Goal: Information Seeking & Learning: Learn about a topic

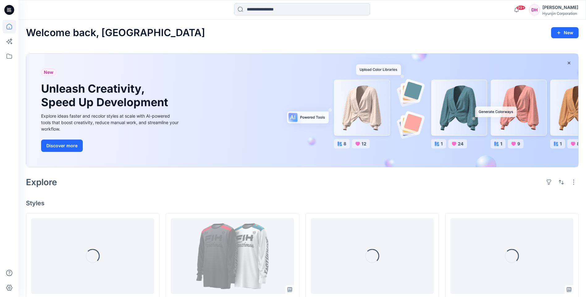
click at [283, 10] on input at bounding box center [302, 9] width 136 height 12
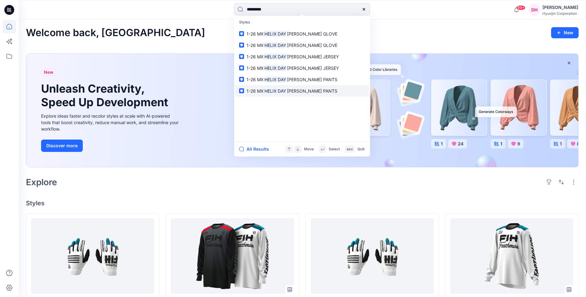
type input "*********"
click at [290, 92] on span "[PERSON_NAME] PANTS" at bounding box center [312, 90] width 50 height 5
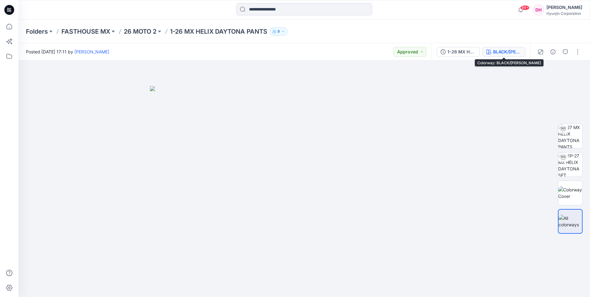
click at [498, 51] on div "BLACK/[PERSON_NAME]" at bounding box center [507, 51] width 28 height 7
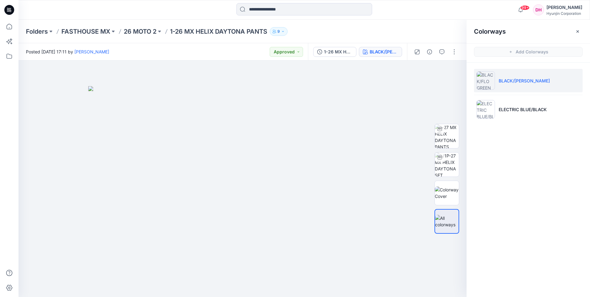
click at [492, 78] on img at bounding box center [486, 80] width 19 height 19
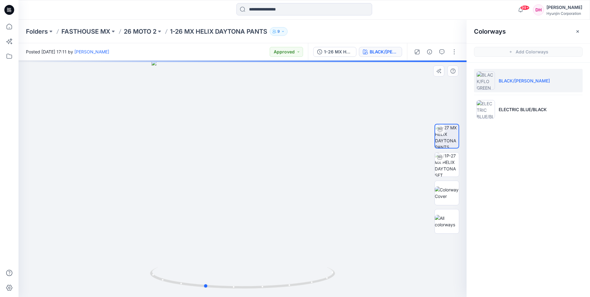
drag, startPoint x: 295, startPoint y: 174, endPoint x: 265, endPoint y: 177, distance: 30.1
click at [265, 177] on div at bounding box center [243, 179] width 448 height 236
drag, startPoint x: 273, startPoint y: 107, endPoint x: 237, endPoint y: 276, distance: 172.9
click at [232, 297] on html "99+ Notifications [PERSON_NAME] changed the status of 1(BLACK SUB) GRINDHOUSE I…" at bounding box center [295, 148] width 590 height 297
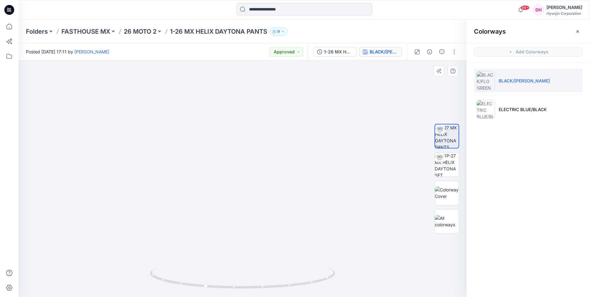
drag, startPoint x: 253, startPoint y: 223, endPoint x: 189, endPoint y: 236, distance: 65.7
click at [189, 236] on img at bounding box center [235, 179] width 463 height 236
drag, startPoint x: 176, startPoint y: 241, endPoint x: 173, endPoint y: 240, distance: 3.1
click at [173, 240] on img at bounding box center [235, 178] width 463 height 238
drag, startPoint x: 189, startPoint y: 212, endPoint x: 174, endPoint y: 209, distance: 15.1
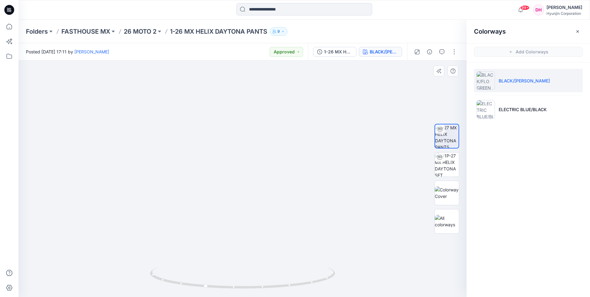
click at [174, 209] on img at bounding box center [235, 176] width 463 height 241
drag, startPoint x: 270, startPoint y: 210, endPoint x: 232, endPoint y: 212, distance: 37.7
click at [232, 212] on img at bounding box center [235, 178] width 463 height 238
click at [448, 175] on img at bounding box center [447, 165] width 24 height 24
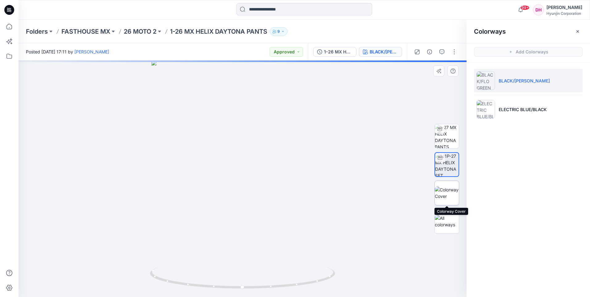
click at [449, 189] on img at bounding box center [447, 192] width 24 height 13
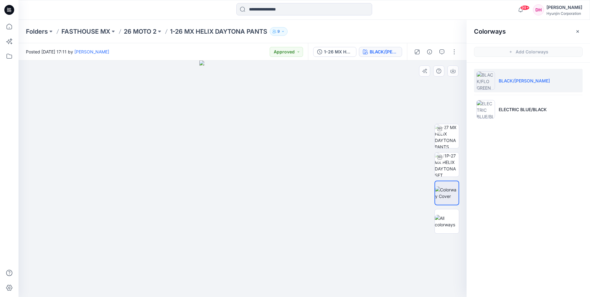
drag, startPoint x: 265, startPoint y: 195, endPoint x: 242, endPoint y: 195, distance: 22.8
click at [242, 195] on div at bounding box center [243, 179] width 448 height 236
drag, startPoint x: 245, startPoint y: 180, endPoint x: 218, endPoint y: 187, distance: 27.9
click at [218, 187] on img at bounding box center [242, 179] width 86 height 236
click at [458, 140] on img at bounding box center [447, 136] width 24 height 24
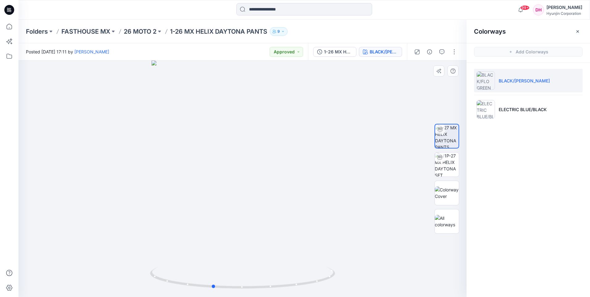
drag, startPoint x: 263, startPoint y: 177, endPoint x: 234, endPoint y: 182, distance: 29.4
click at [234, 182] on div at bounding box center [243, 179] width 448 height 236
drag, startPoint x: 248, startPoint y: 156, endPoint x: 240, endPoint y: 239, distance: 82.9
click at [240, 239] on img at bounding box center [243, 104] width 412 height 386
drag, startPoint x: 274, startPoint y: 144, endPoint x: 266, endPoint y: 211, distance: 66.6
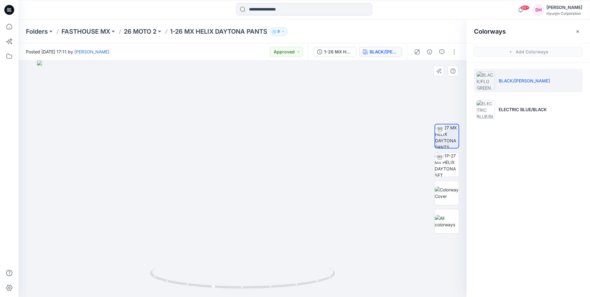
click at [266, 213] on img at bounding box center [243, 179] width 412 height 236
drag, startPoint x: 306, startPoint y: 221, endPoint x: 264, endPoint y: 230, distance: 42.7
click at [264, 230] on img at bounding box center [243, 179] width 412 height 236
drag, startPoint x: 262, startPoint y: 250, endPoint x: 224, endPoint y: 254, distance: 37.9
click at [224, 254] on img at bounding box center [243, 179] width 412 height 236
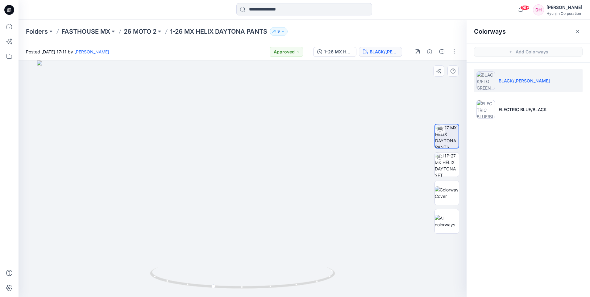
drag, startPoint x: 238, startPoint y: 265, endPoint x: 263, endPoint y: 241, distance: 34.1
click at [195, 269] on div at bounding box center [243, 179] width 448 height 236
drag, startPoint x: 312, startPoint y: 248, endPoint x: 300, endPoint y: 249, distance: 11.5
click at [300, 249] on img at bounding box center [243, 179] width 412 height 236
drag, startPoint x: 273, startPoint y: 281, endPoint x: 277, endPoint y: 285, distance: 5.9
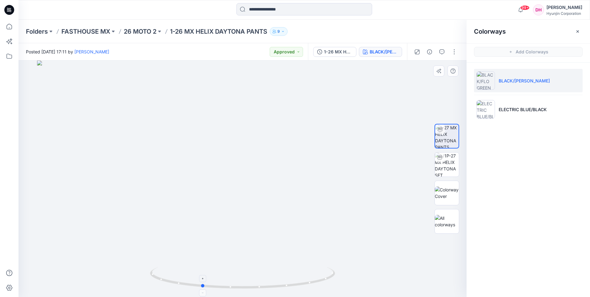
click at [277, 285] on icon at bounding box center [243, 278] width 187 height 23
